Goal: Task Accomplishment & Management: Manage account settings

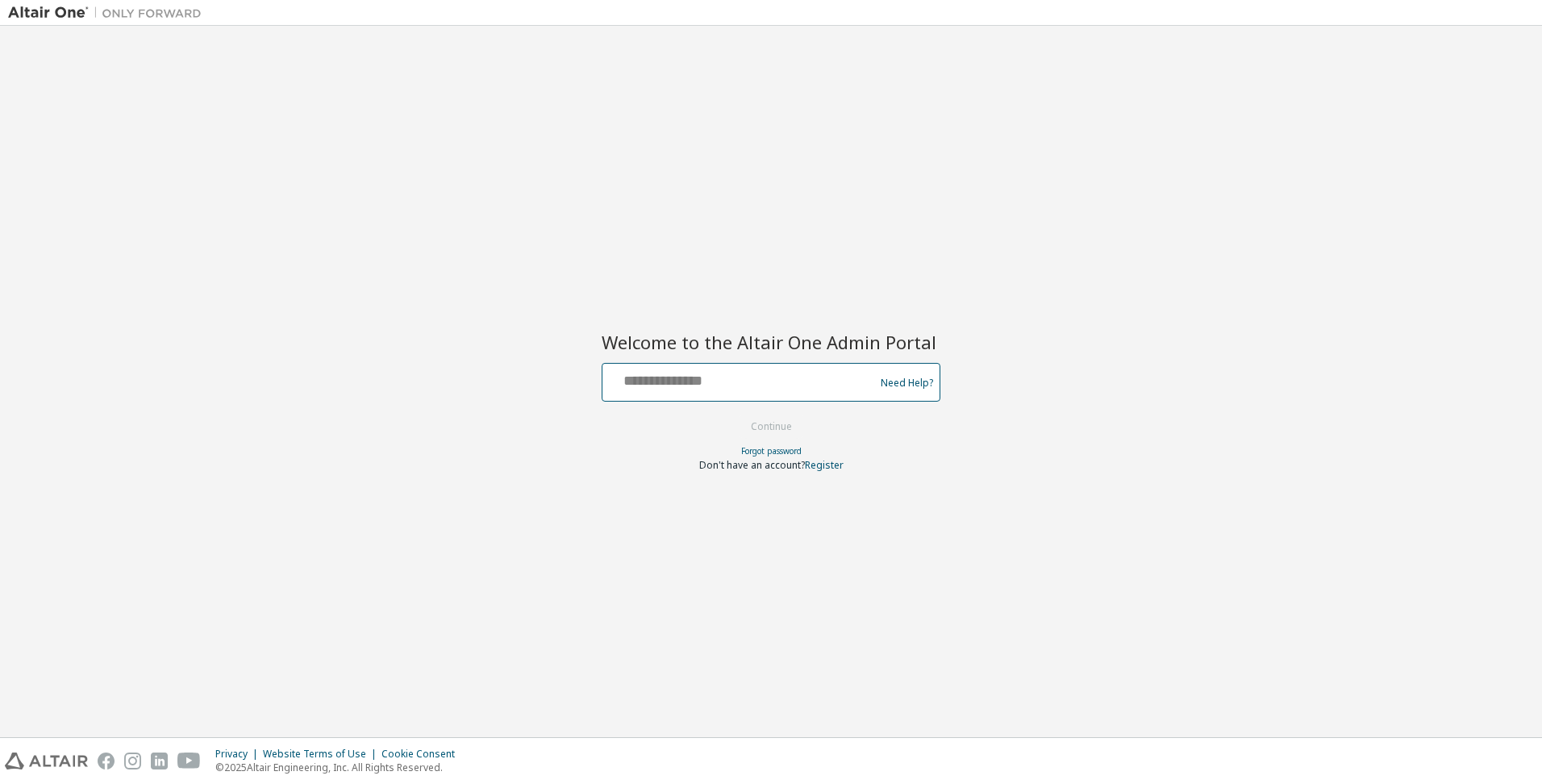
click at [733, 385] on input "text" at bounding box center [740, 378] width 264 height 24
type input "****"
click at [734, 414] on button "Continue" at bounding box center [771, 426] width 75 height 25
click at [735, 414] on button "Continue" at bounding box center [771, 426] width 73 height 25
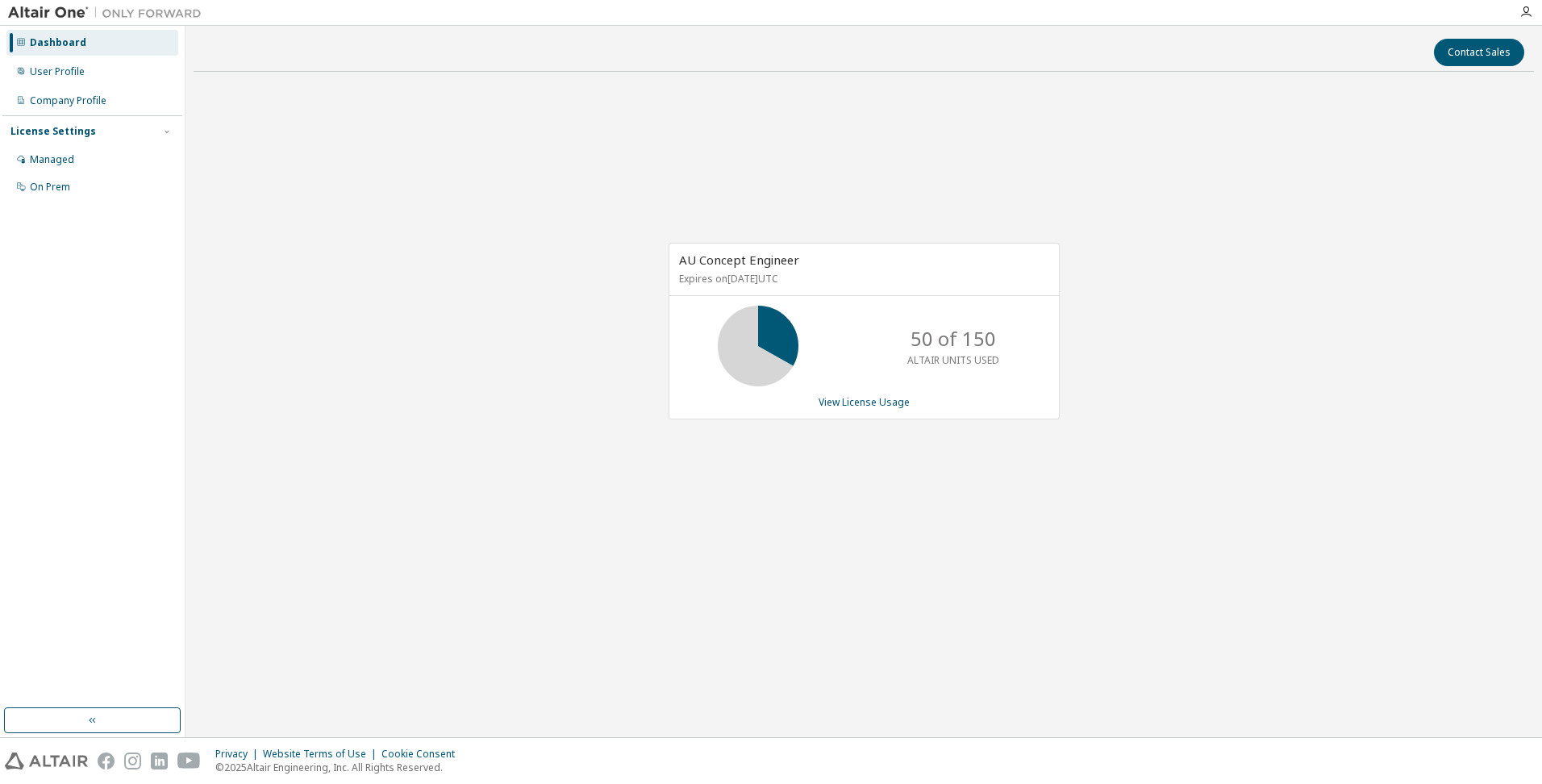
drag, startPoint x: 1147, startPoint y: 330, endPoint x: 1067, endPoint y: 272, distance: 98.8
click at [1147, 330] on div "AU Concept Engineer Expires on June 30, 2026 UTC 50 of 150 ALTAIR UNITS USED Vi…" at bounding box center [863, 339] width 1340 height 510
